Goal: Transaction & Acquisition: Purchase product/service

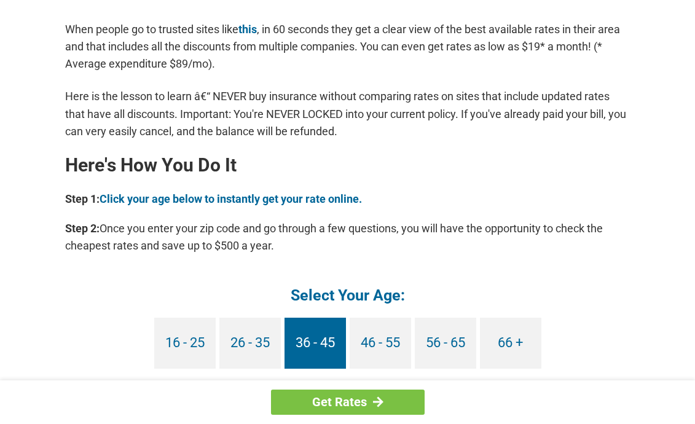
scroll to position [1044, 0]
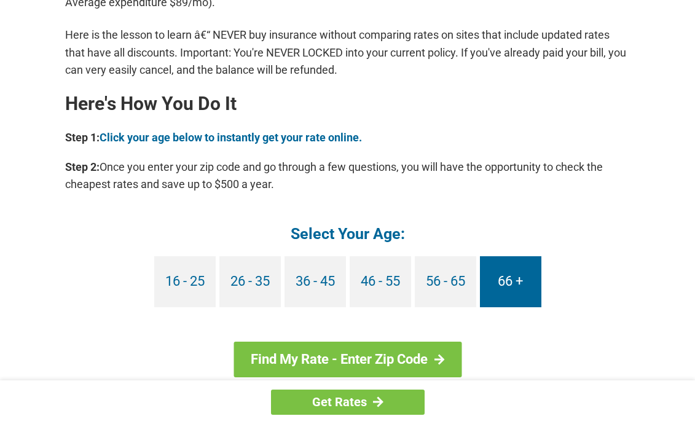
click at [507, 284] on link "66 +" at bounding box center [510, 281] width 61 height 51
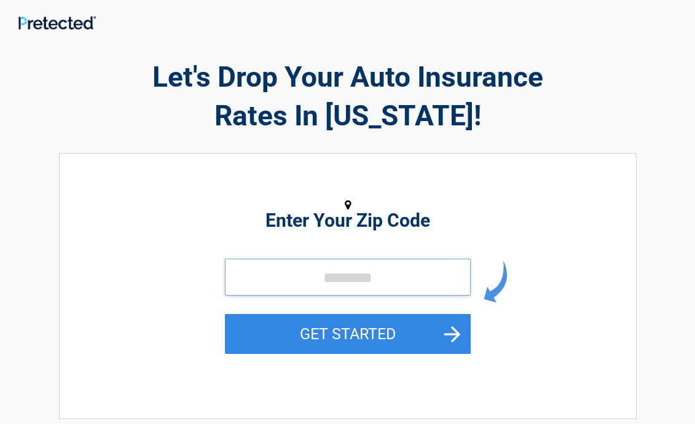
click at [241, 276] on input "tel" at bounding box center [348, 277] width 246 height 37
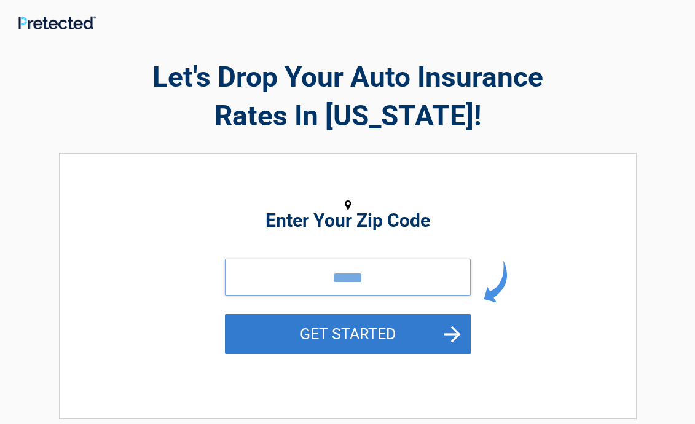
type input "*****"
click at [358, 325] on button "GET STARTED" at bounding box center [348, 334] width 246 height 40
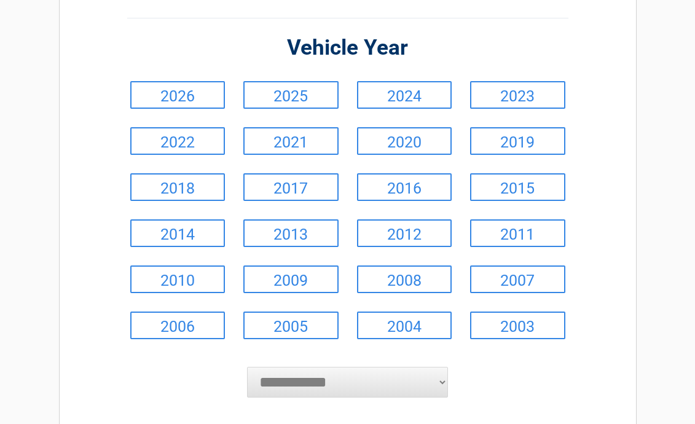
scroll to position [123, 0]
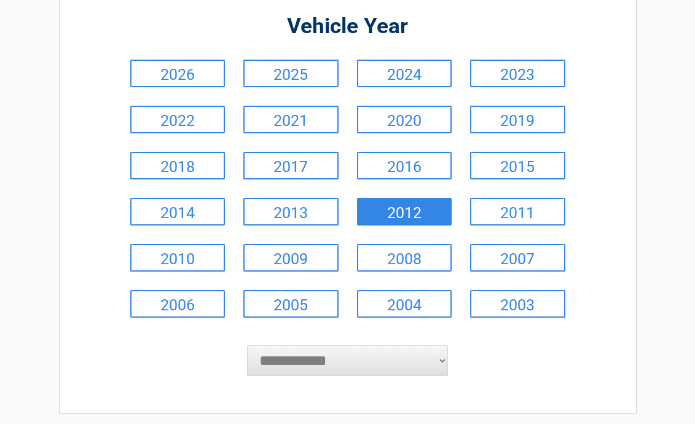
click at [395, 210] on link "2012" at bounding box center [404, 212] width 95 height 28
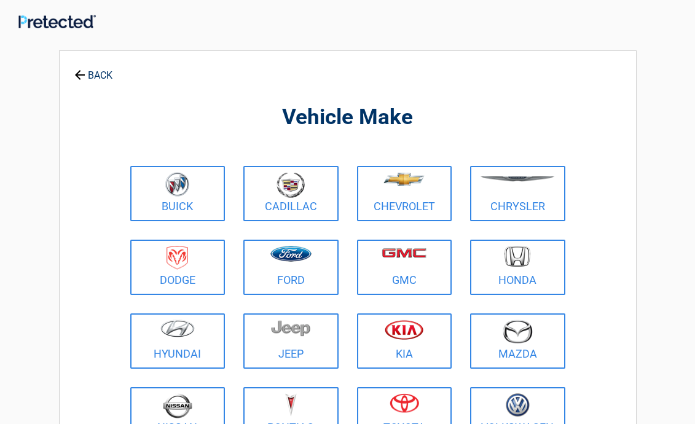
scroll to position [0, 0]
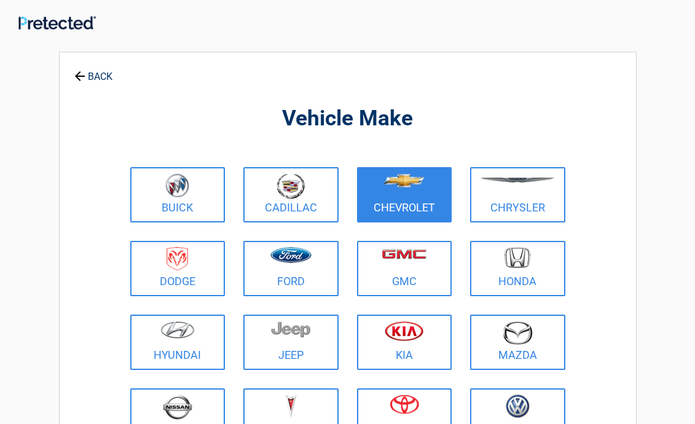
click at [401, 195] on figure at bounding box center [404, 187] width 80 height 28
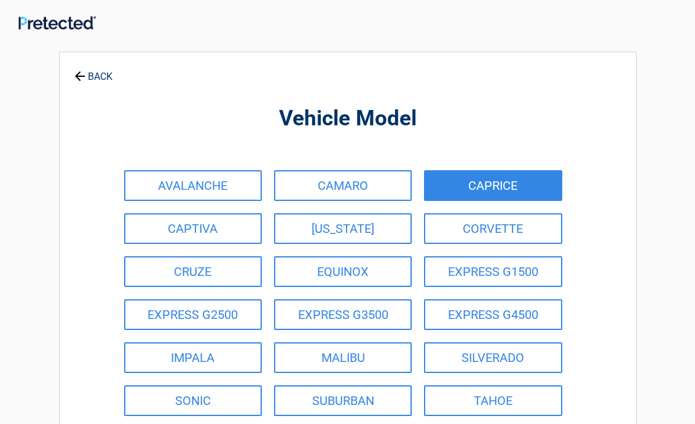
click at [489, 186] on link "CAPRICE" at bounding box center [493, 185] width 138 height 31
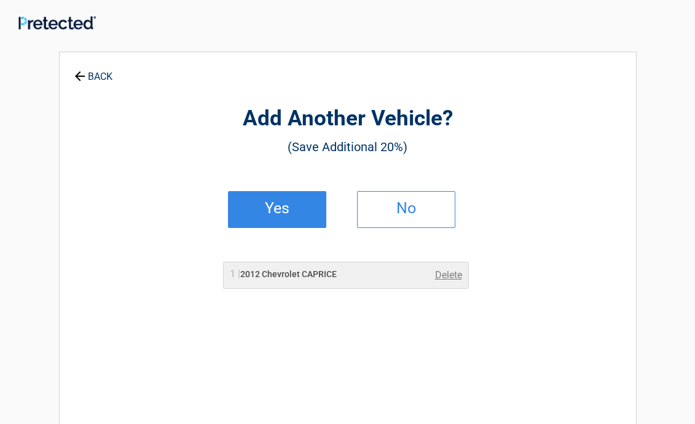
click at [286, 205] on h2 "Yes" at bounding box center [277, 208] width 72 height 9
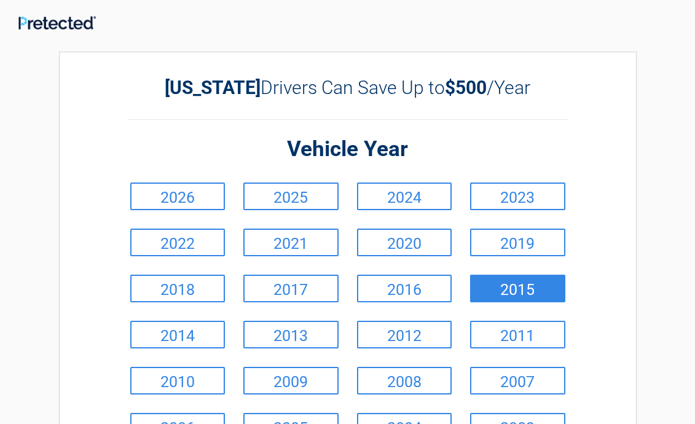
click at [538, 291] on link "2015" at bounding box center [517, 289] width 95 height 28
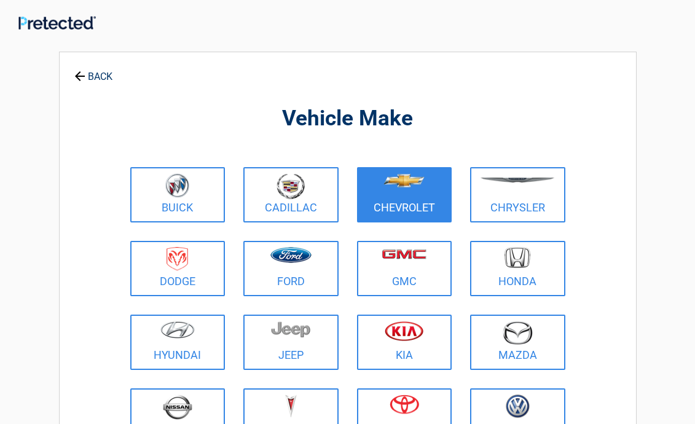
click at [388, 198] on figure at bounding box center [404, 187] width 80 height 28
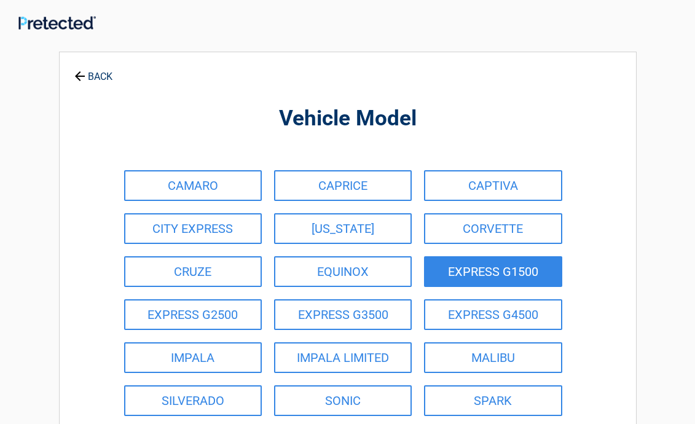
click at [492, 269] on link "EXPRESS G1500" at bounding box center [493, 271] width 138 height 31
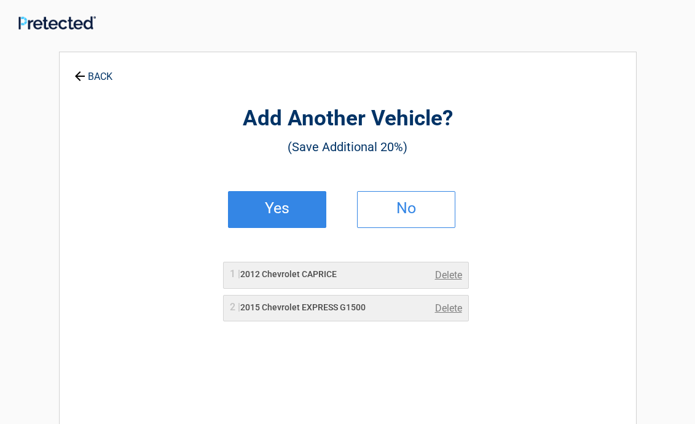
click at [285, 204] on h2 "Yes" at bounding box center [277, 208] width 72 height 9
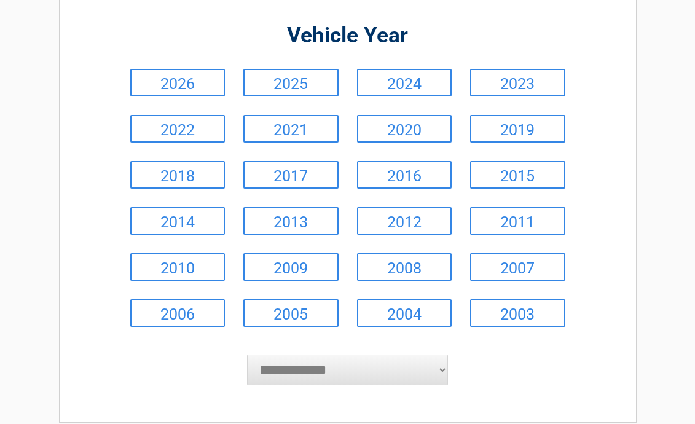
scroll to position [123, 0]
